Goal: Task Accomplishment & Management: Use online tool/utility

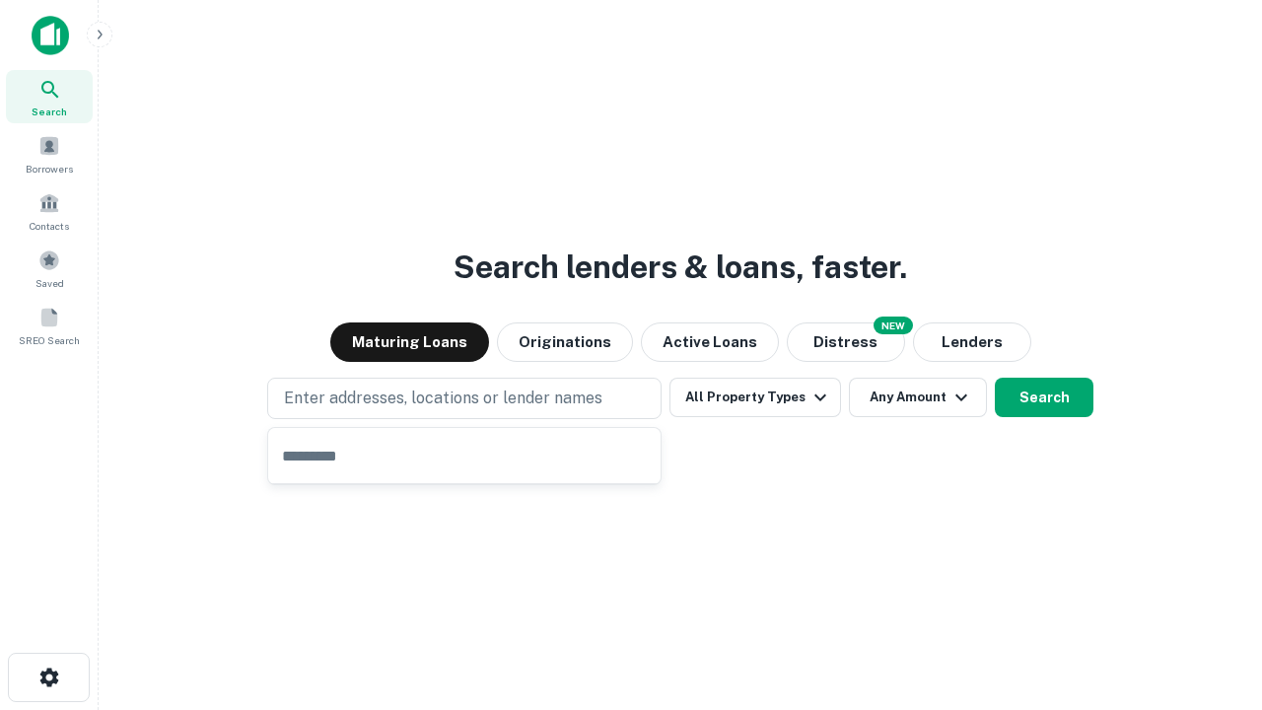
type input "**********"
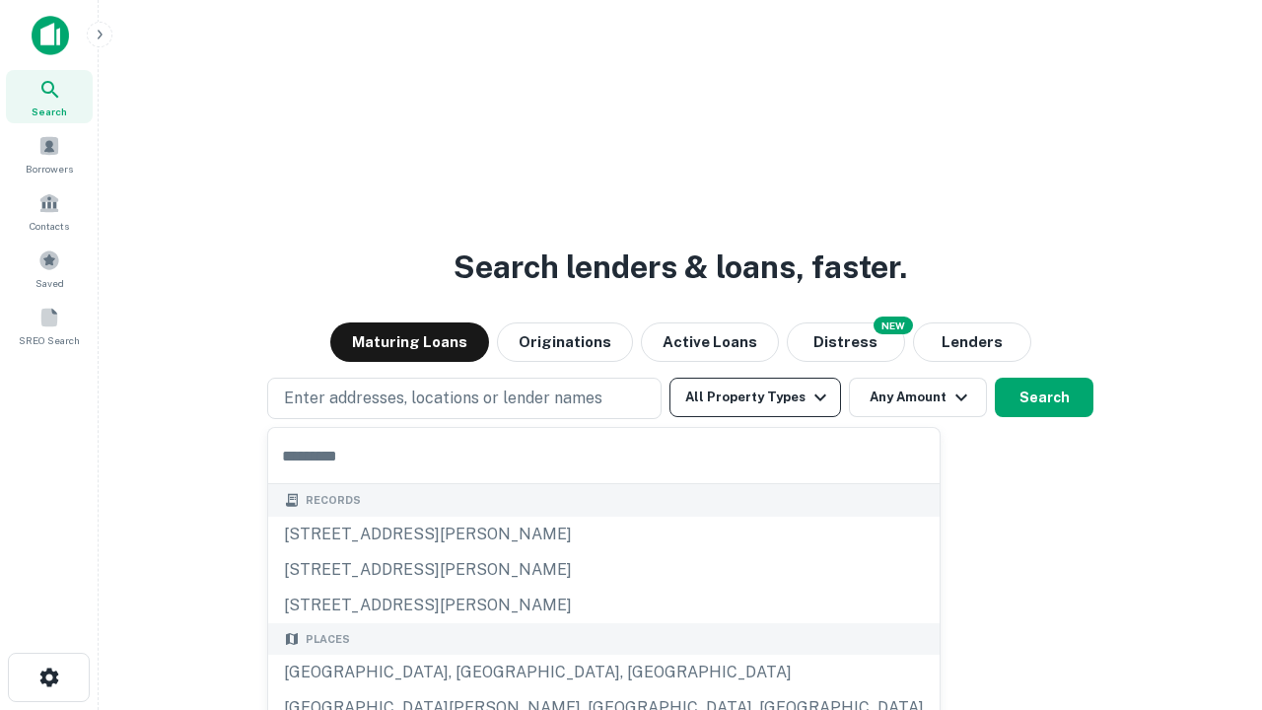
click at [755, 397] on button "All Property Types" at bounding box center [755, 397] width 172 height 39
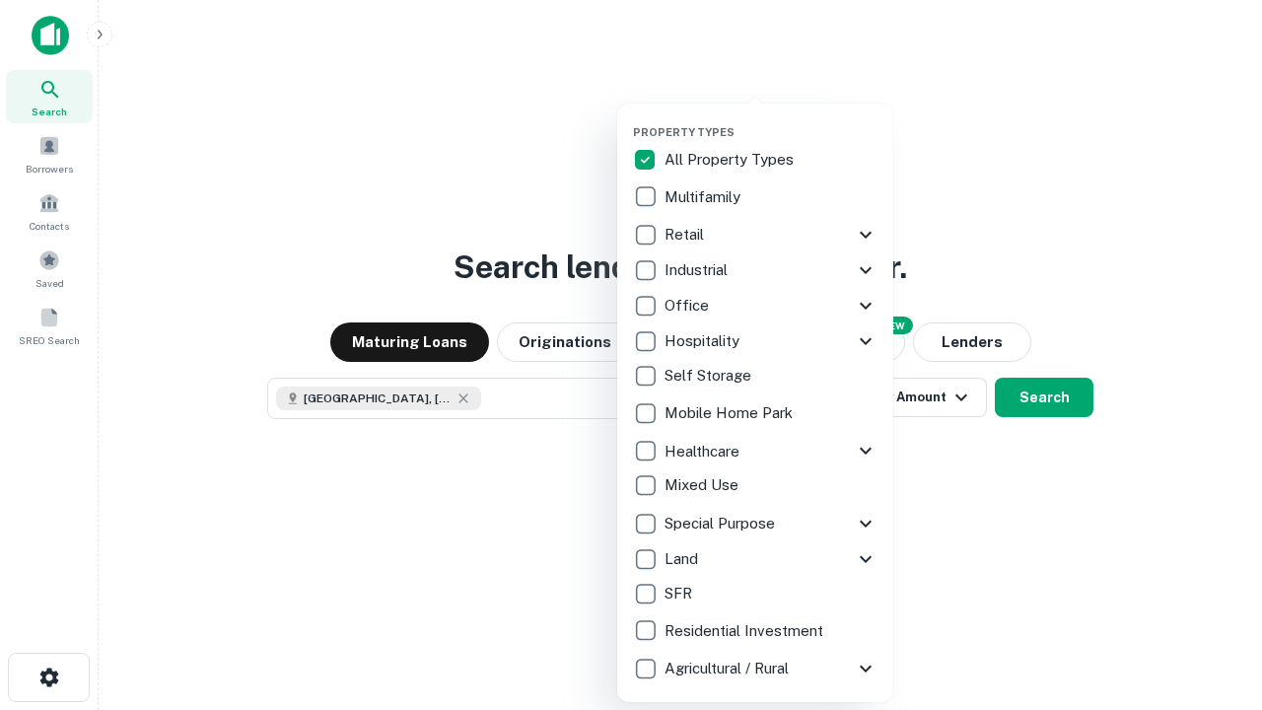
click at [771, 119] on button "button" at bounding box center [771, 119] width 276 height 1
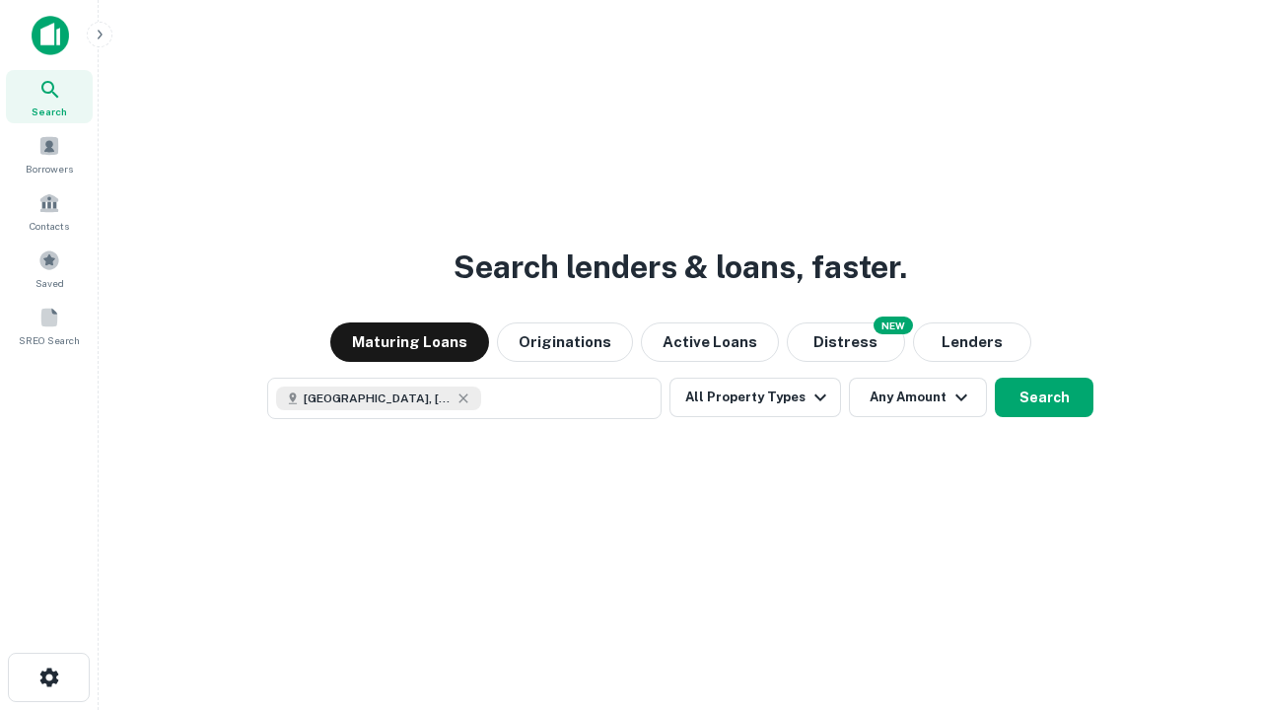
scroll to position [32, 0]
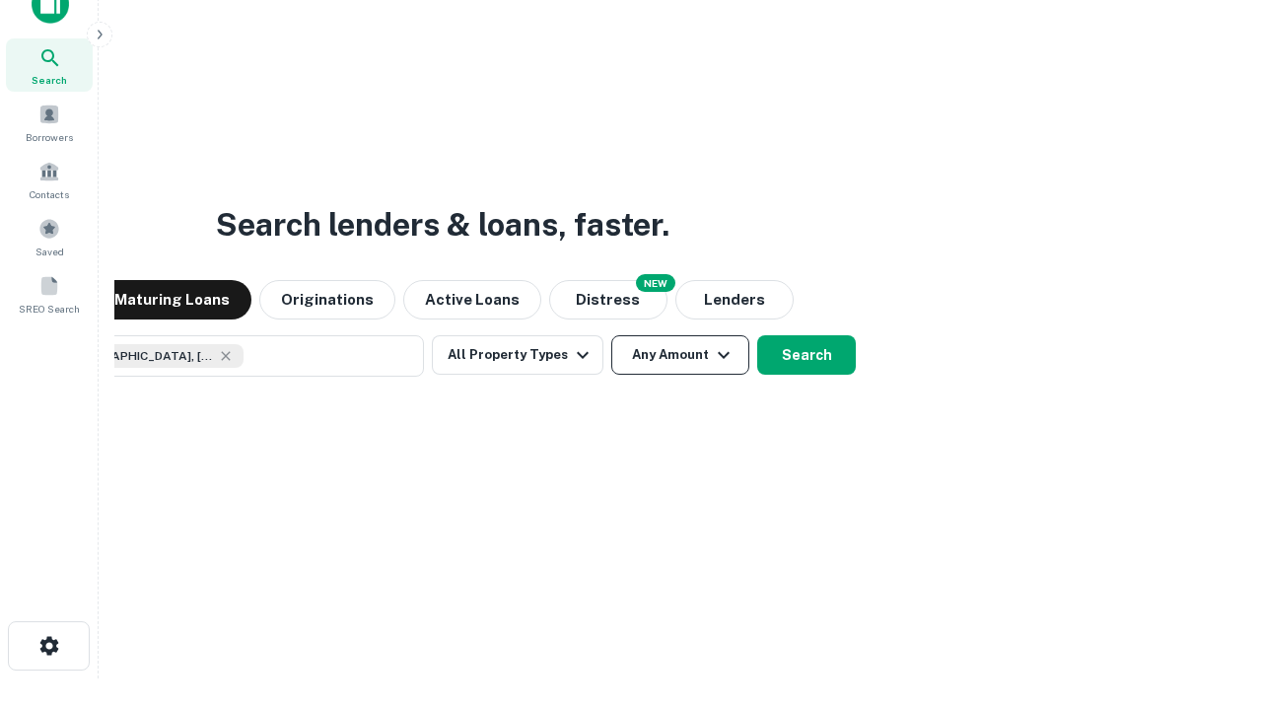
click at [611, 335] on button "Any Amount" at bounding box center [680, 354] width 138 height 39
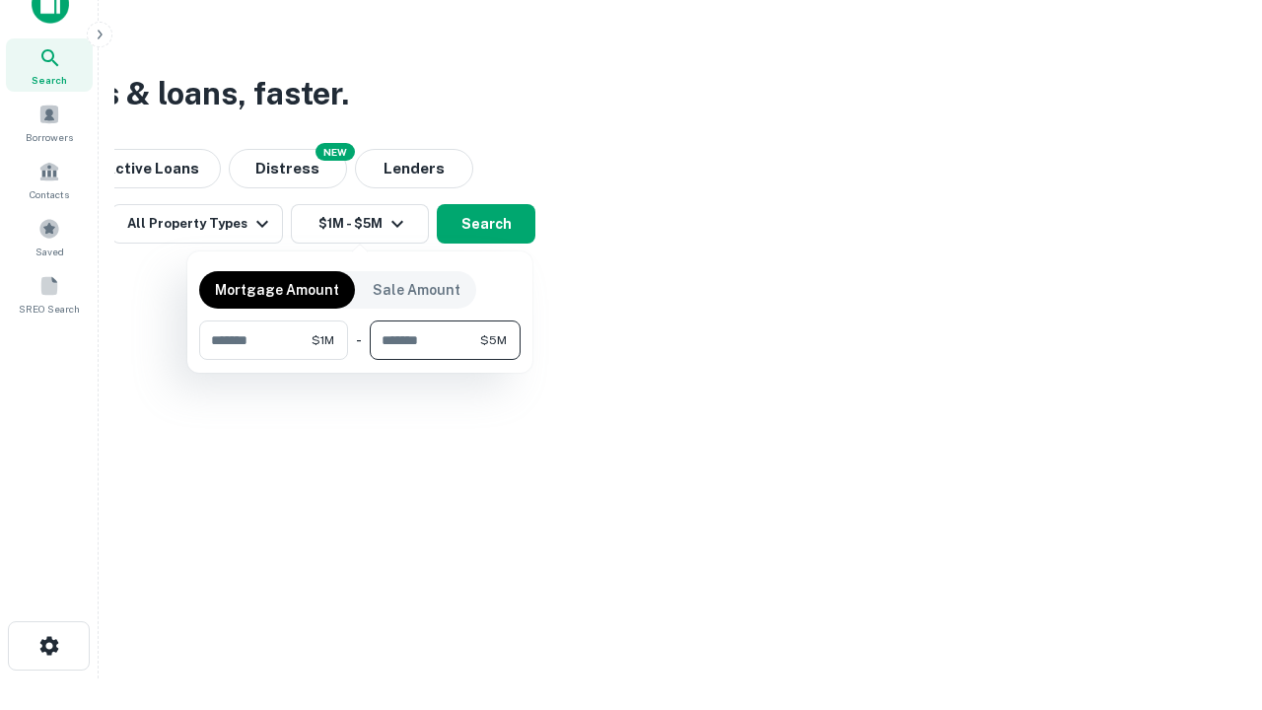
type input "*******"
click at [360, 360] on button "button" at bounding box center [359, 360] width 321 height 1
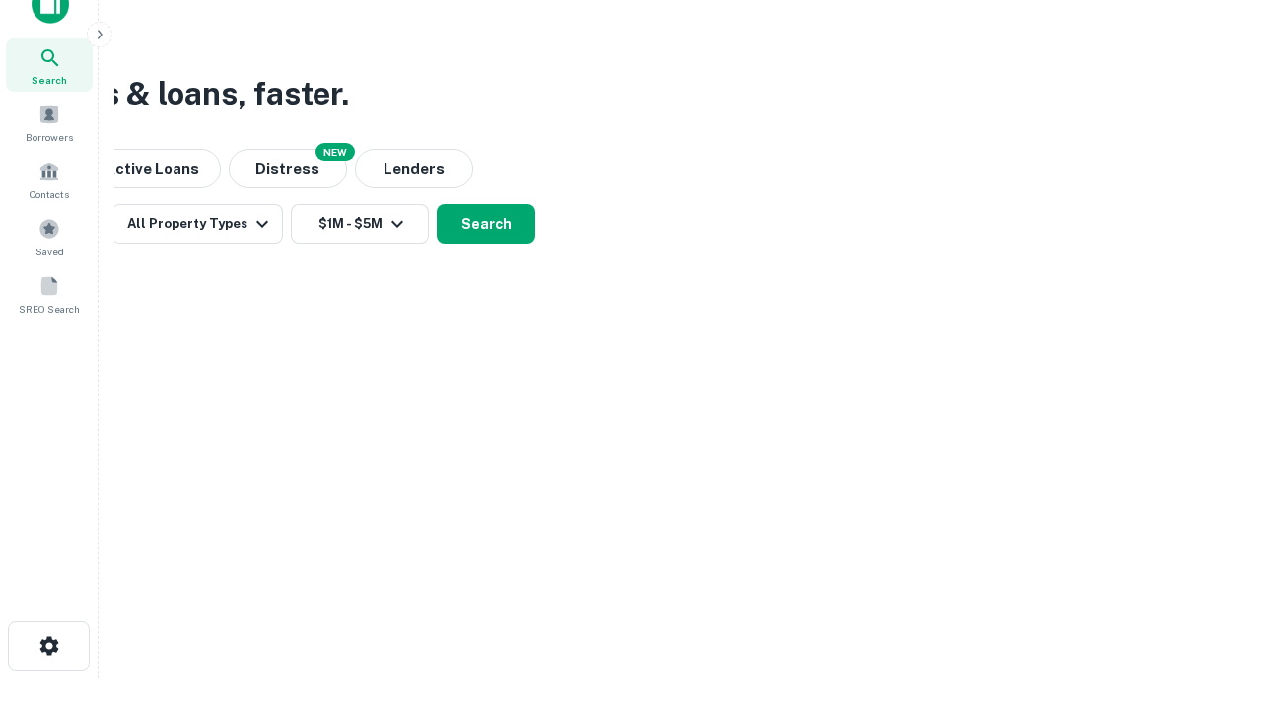
scroll to position [32, 0]
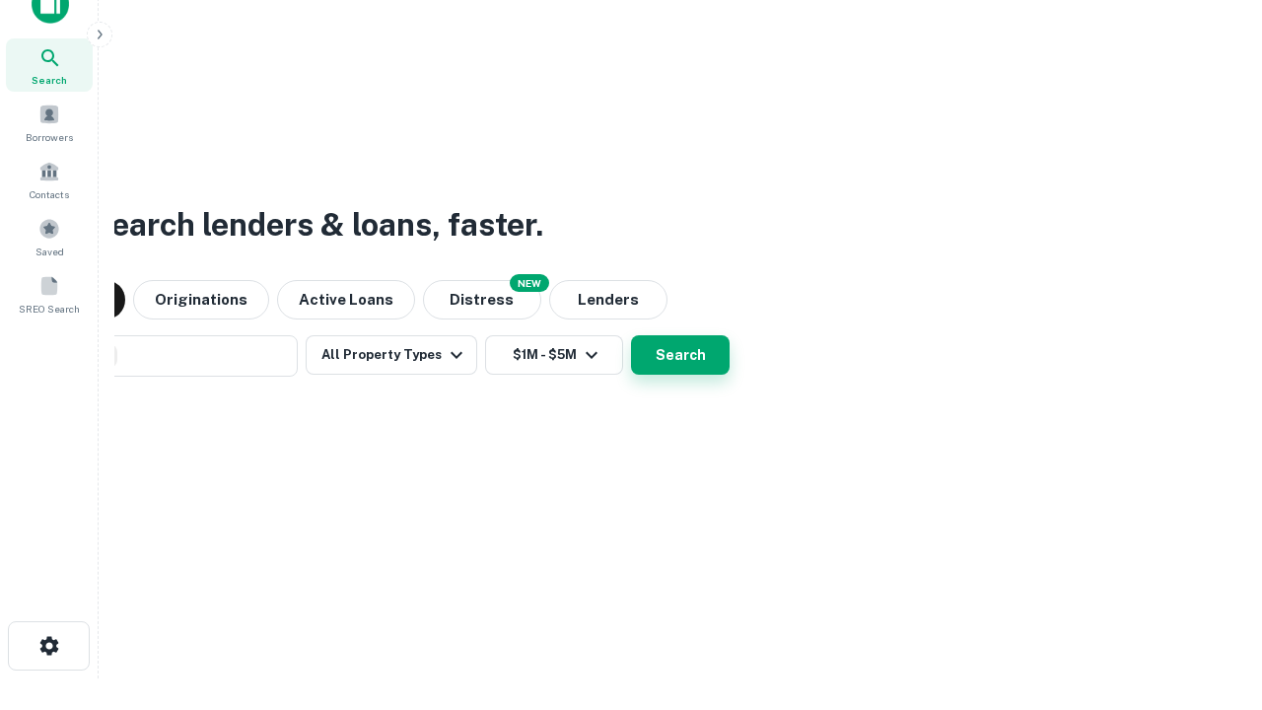
click at [631, 335] on button "Search" at bounding box center [680, 354] width 99 height 39
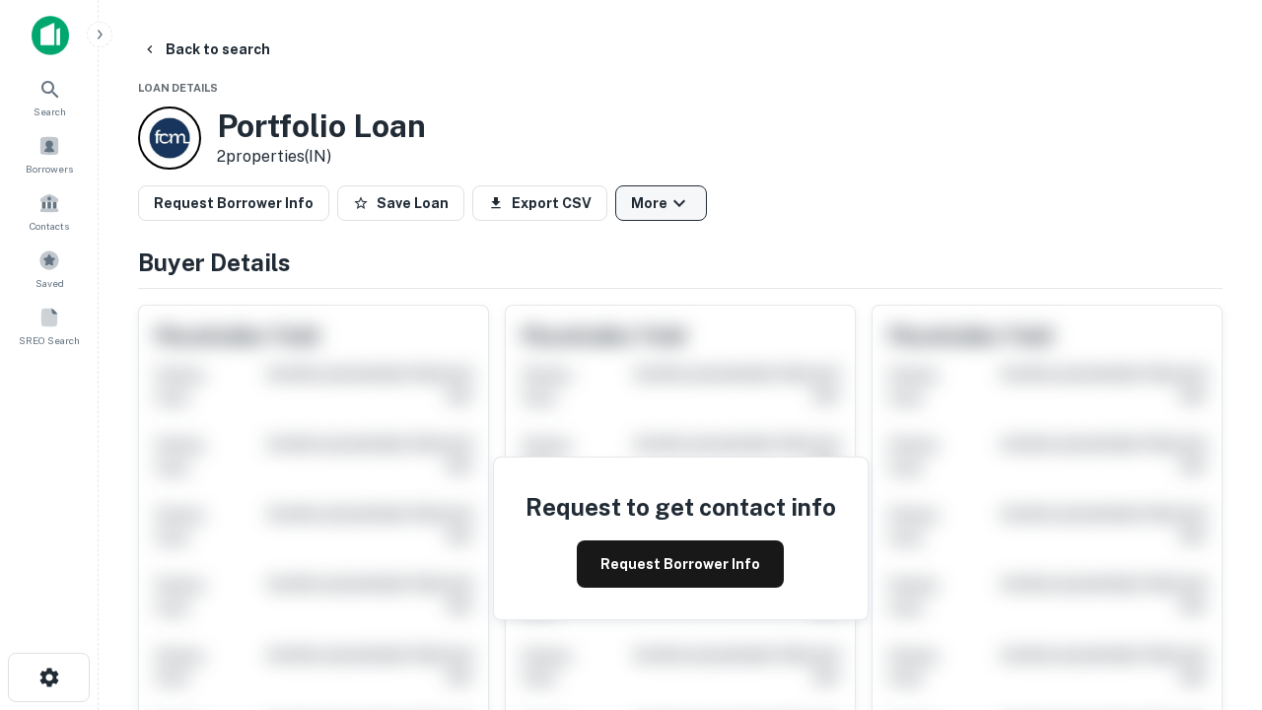
click at [660, 203] on button "More" at bounding box center [661, 202] width 92 height 35
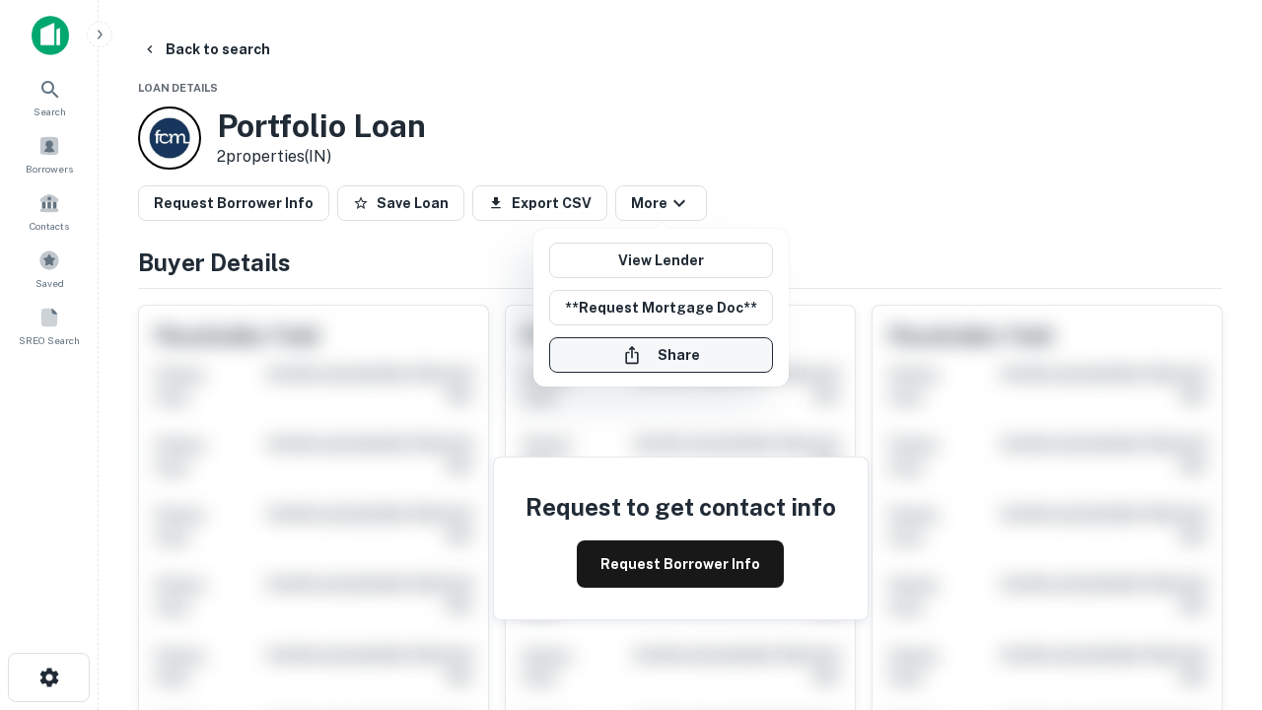
click at [660, 355] on button "Share" at bounding box center [661, 354] width 224 height 35
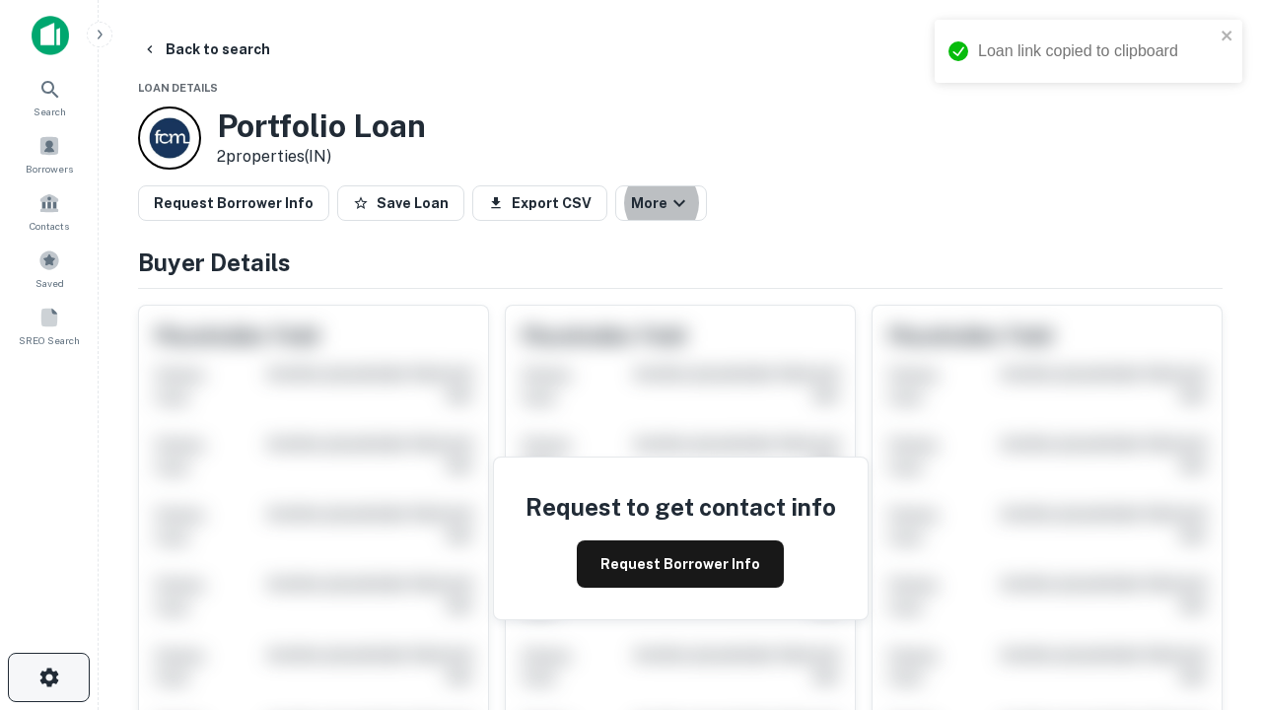
click at [48, 677] on icon "button" at bounding box center [49, 677] width 24 height 24
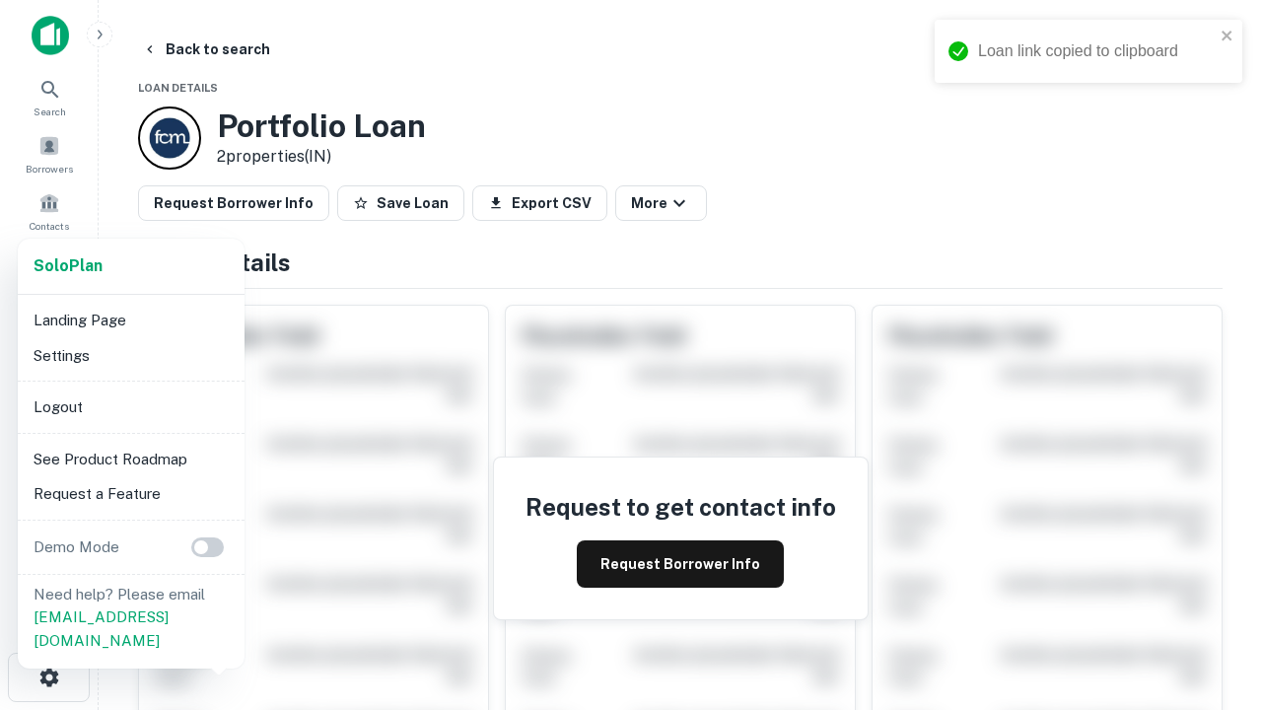
click at [130, 406] on li "Logout" at bounding box center [131, 406] width 211 height 35
